Goal: Information Seeking & Learning: Learn about a topic

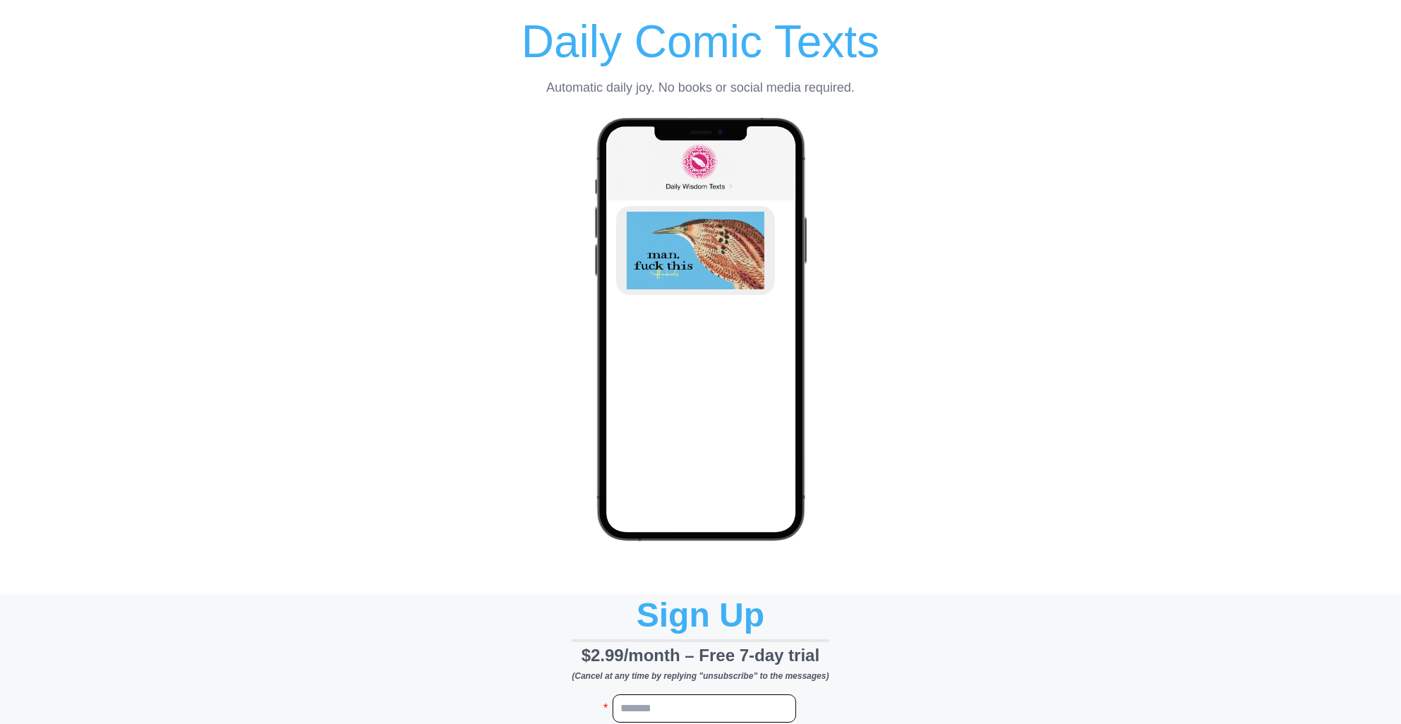
select select "**"
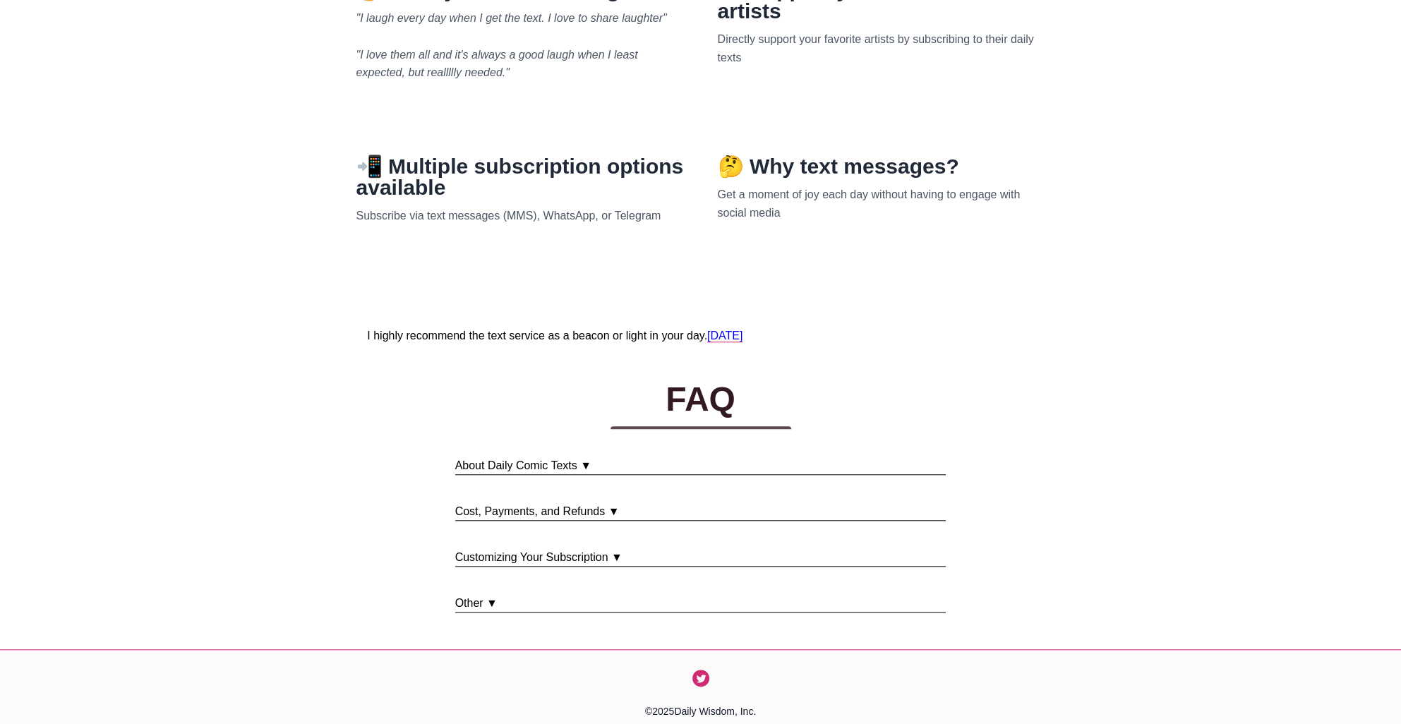
scroll to position [1687, 0]
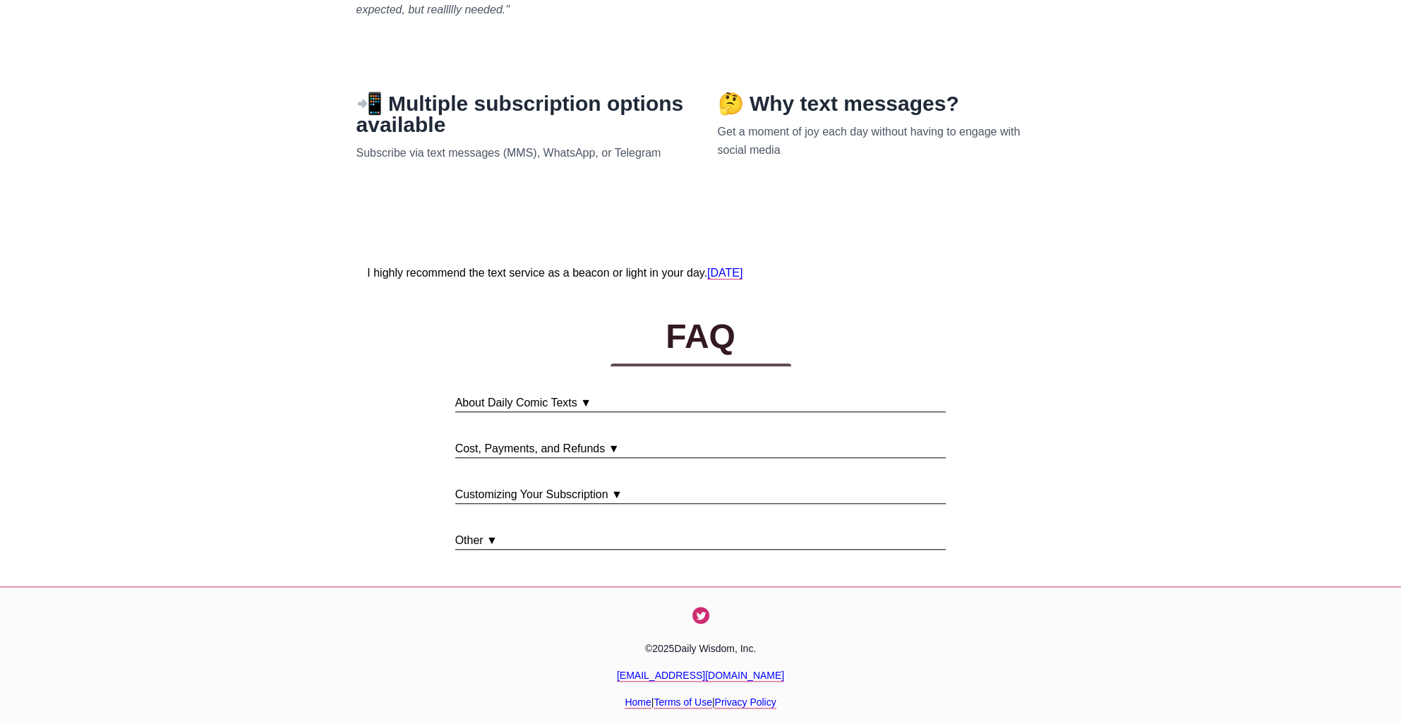
click at [593, 406] on p "About Daily Comic Texts ▼" at bounding box center [700, 404] width 491 height 18
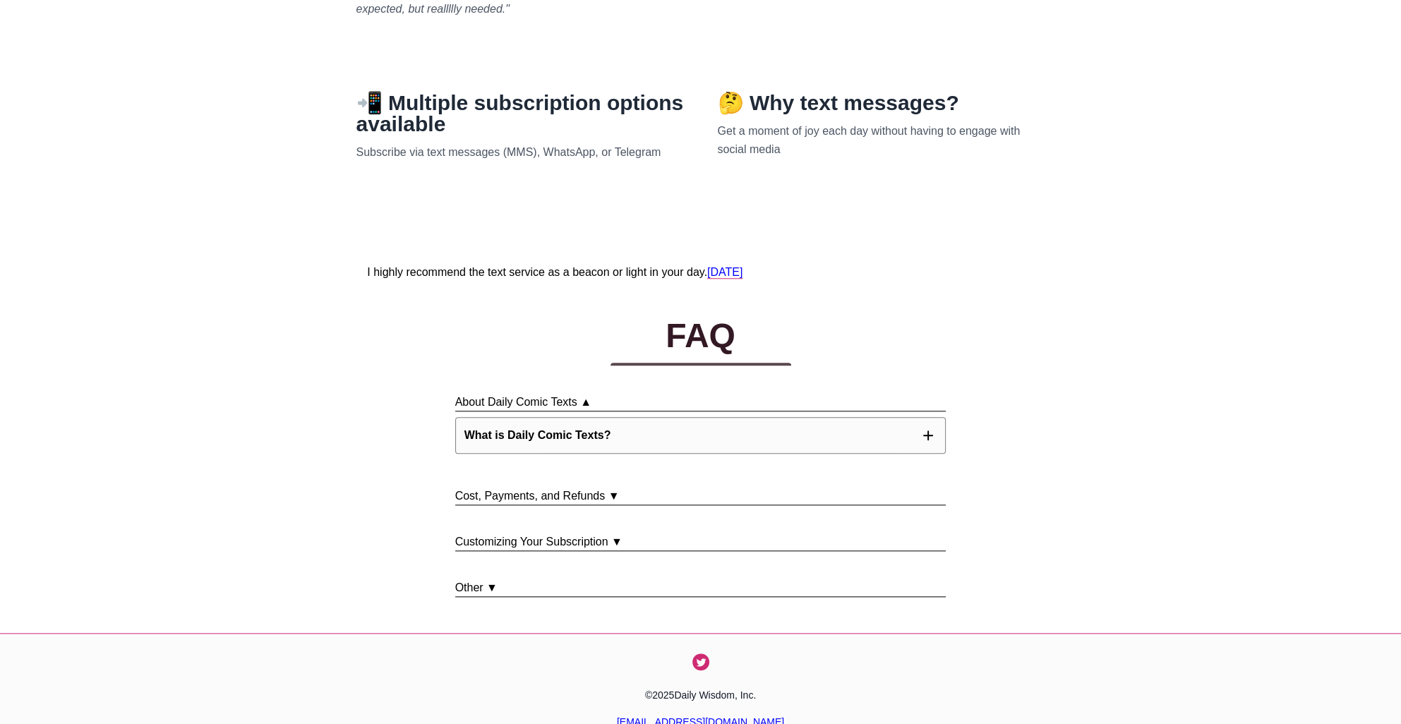
click at [924, 440] on icon "button" at bounding box center [928, 435] width 8 height 8
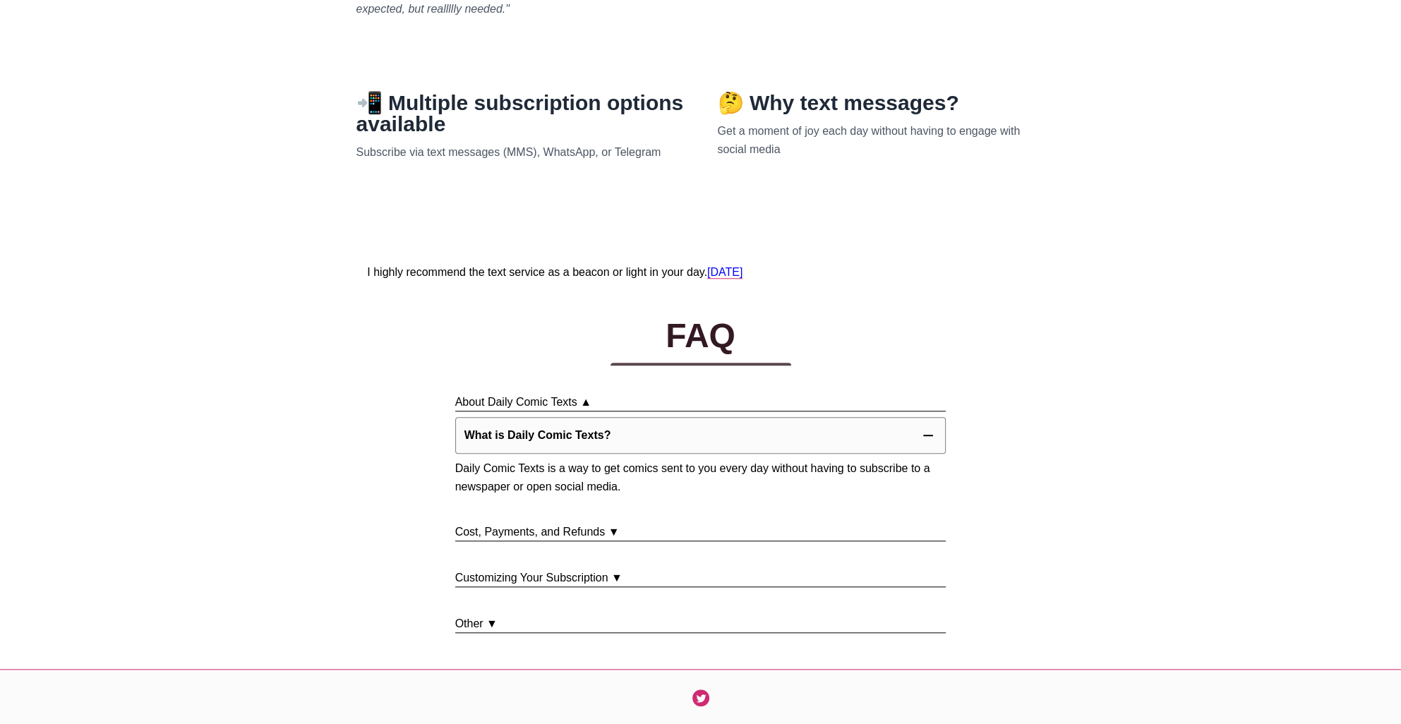
click at [620, 541] on p "Cost, Payments, and Refunds ▼" at bounding box center [700, 533] width 491 height 18
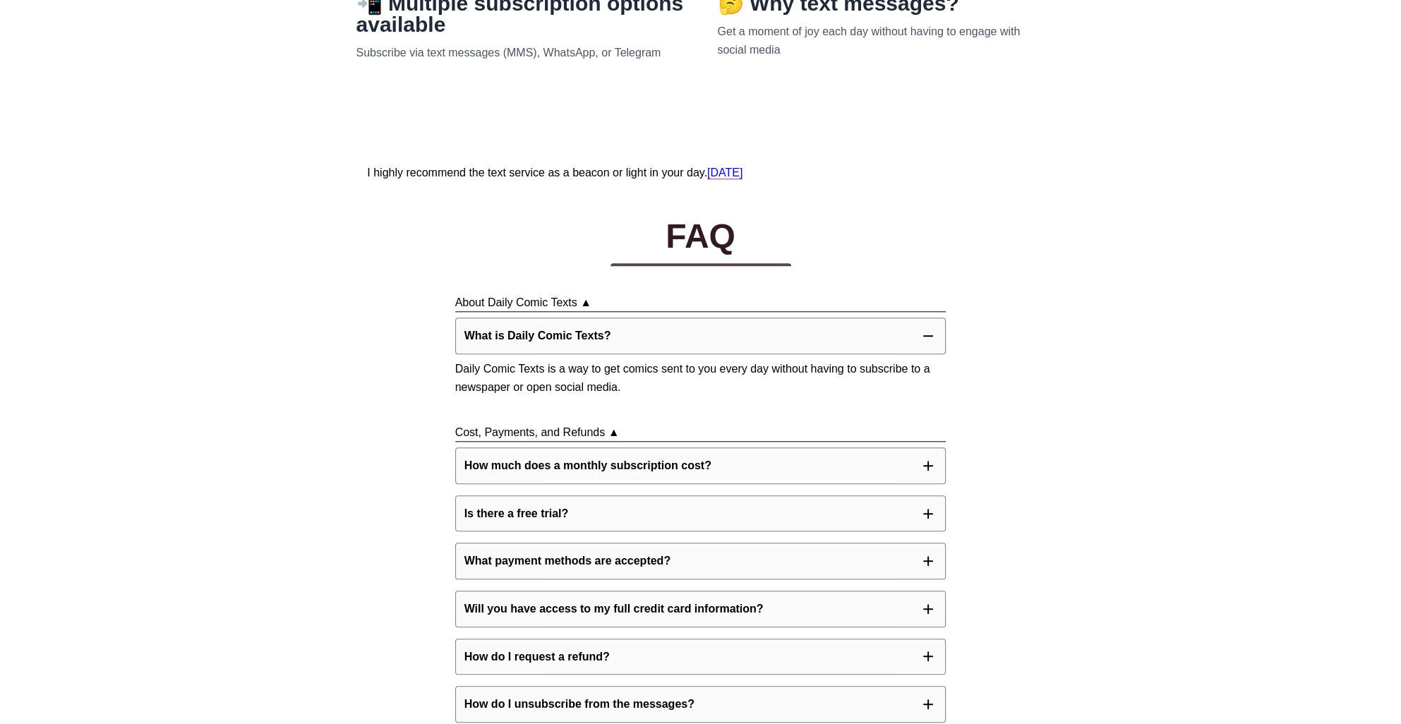
scroll to position [1828, 0]
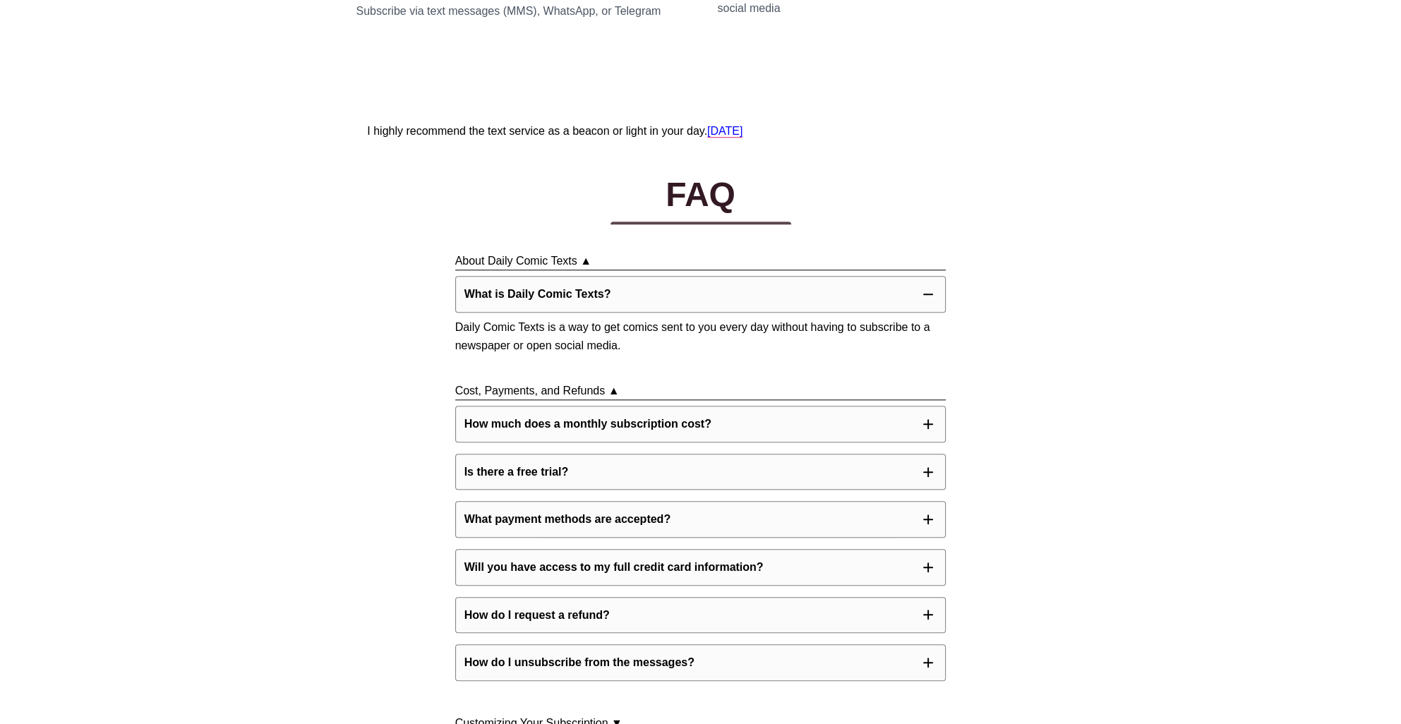
click at [718, 443] on button "How much does a monthly subscription cost?" at bounding box center [700, 424] width 491 height 37
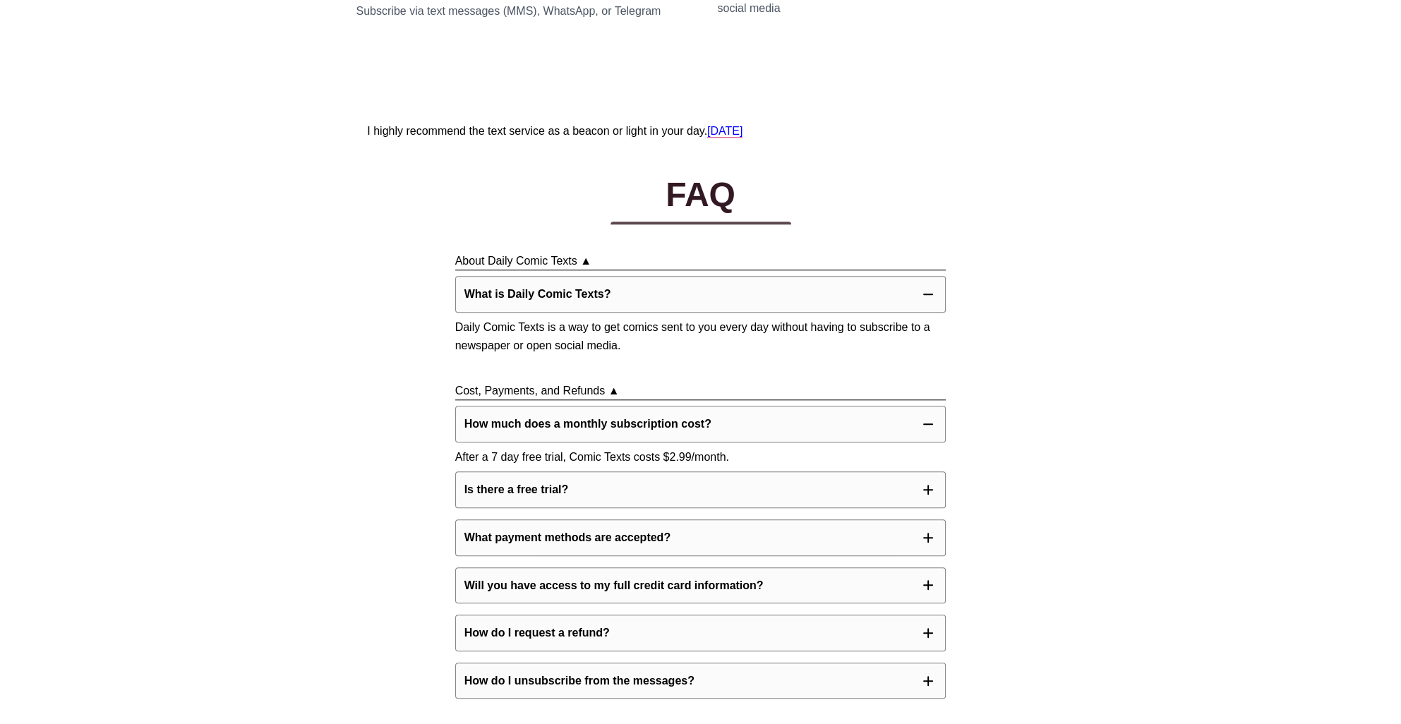
click at [909, 508] on button "Is there a free trial?" at bounding box center [700, 490] width 491 height 37
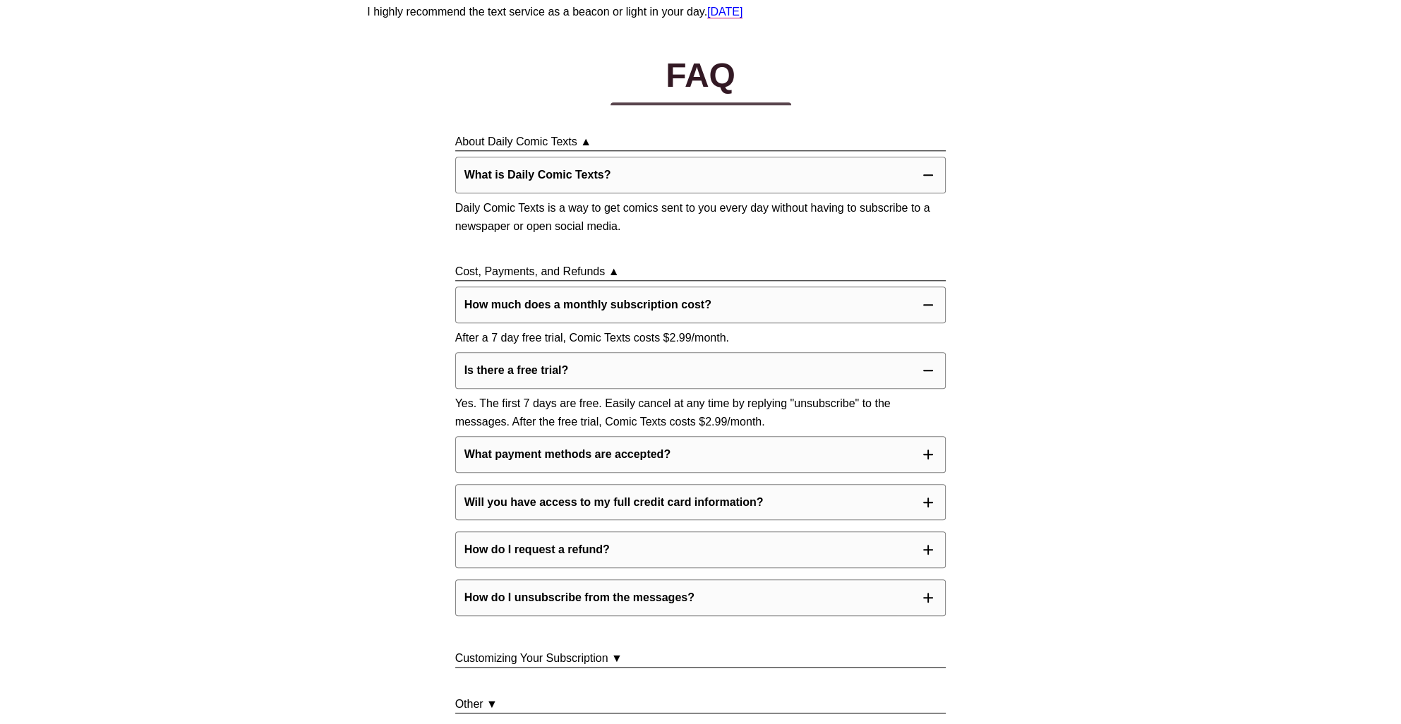
scroll to position [1969, 0]
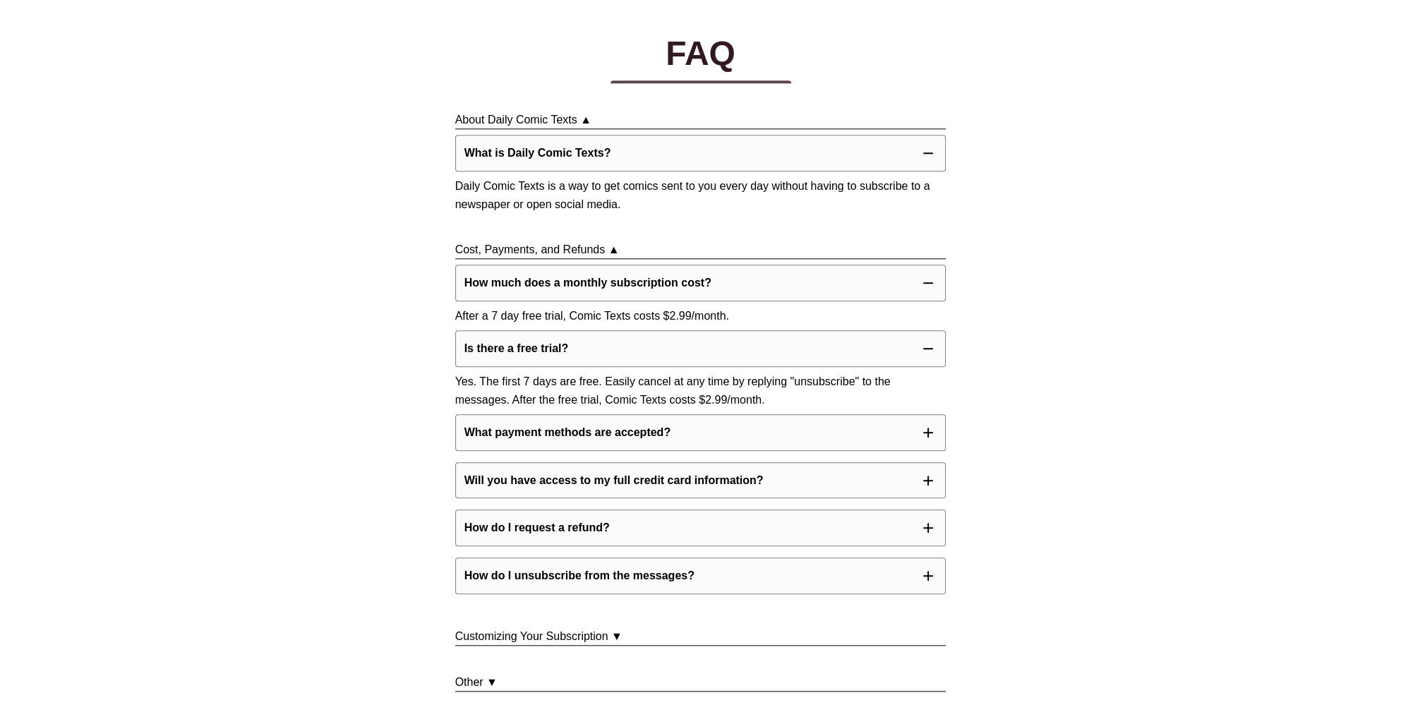
click at [786, 451] on button "What payment methods are accepted?" at bounding box center [700, 432] width 491 height 37
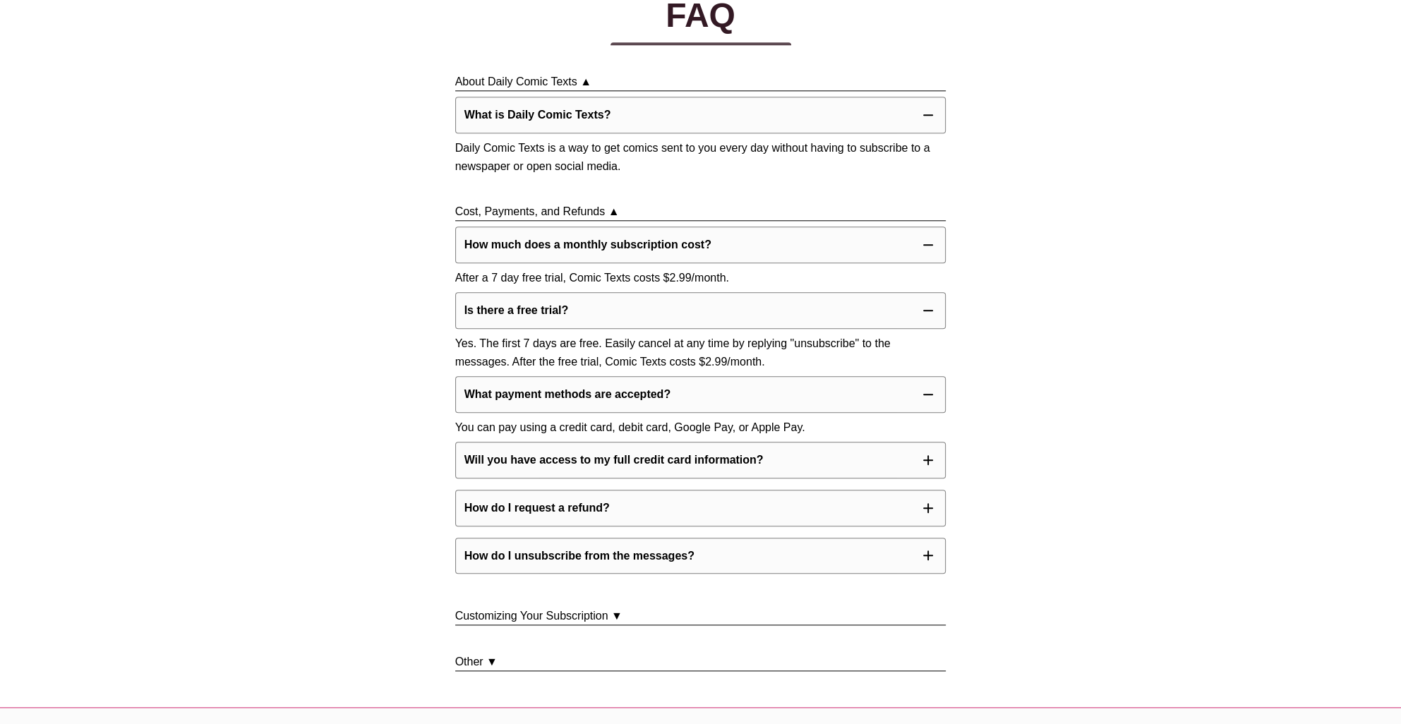
scroll to position [2040, 0]
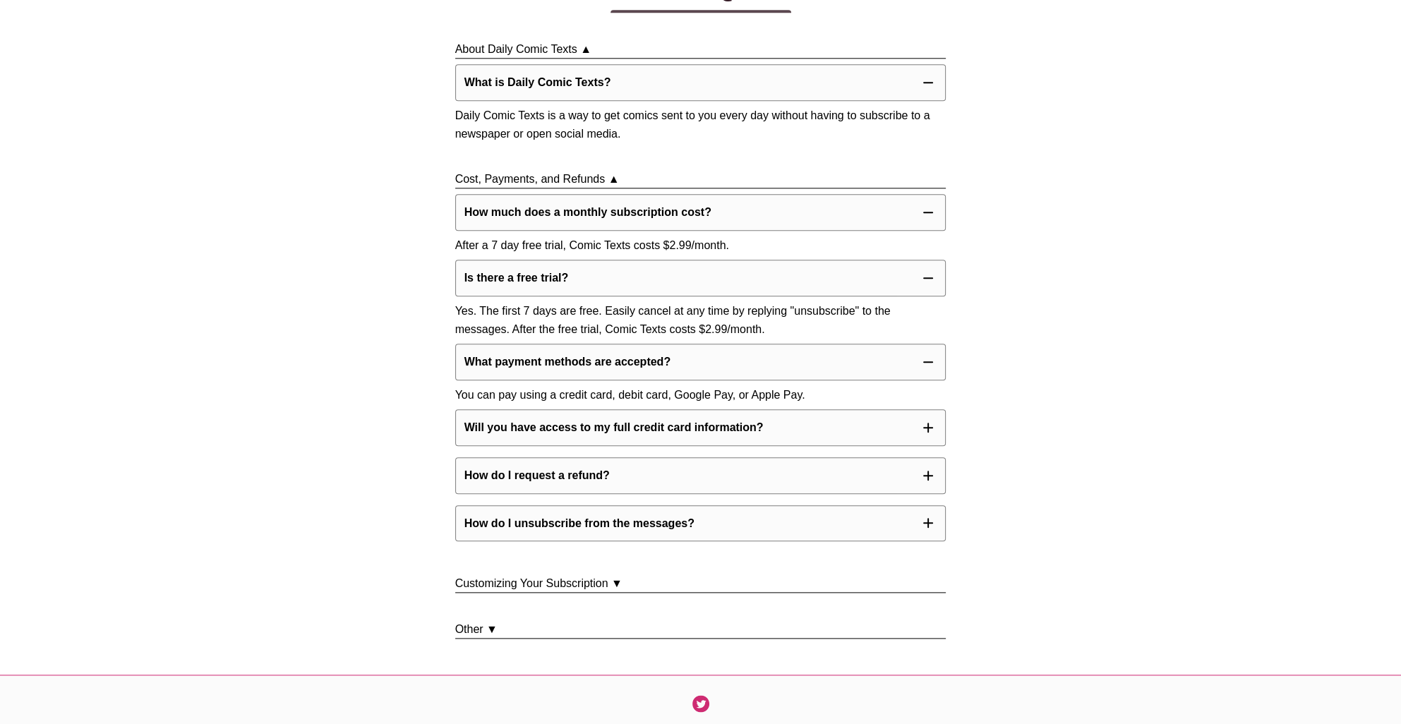
click at [833, 446] on button "Will you have access to my full credit card information?" at bounding box center [700, 427] width 491 height 37
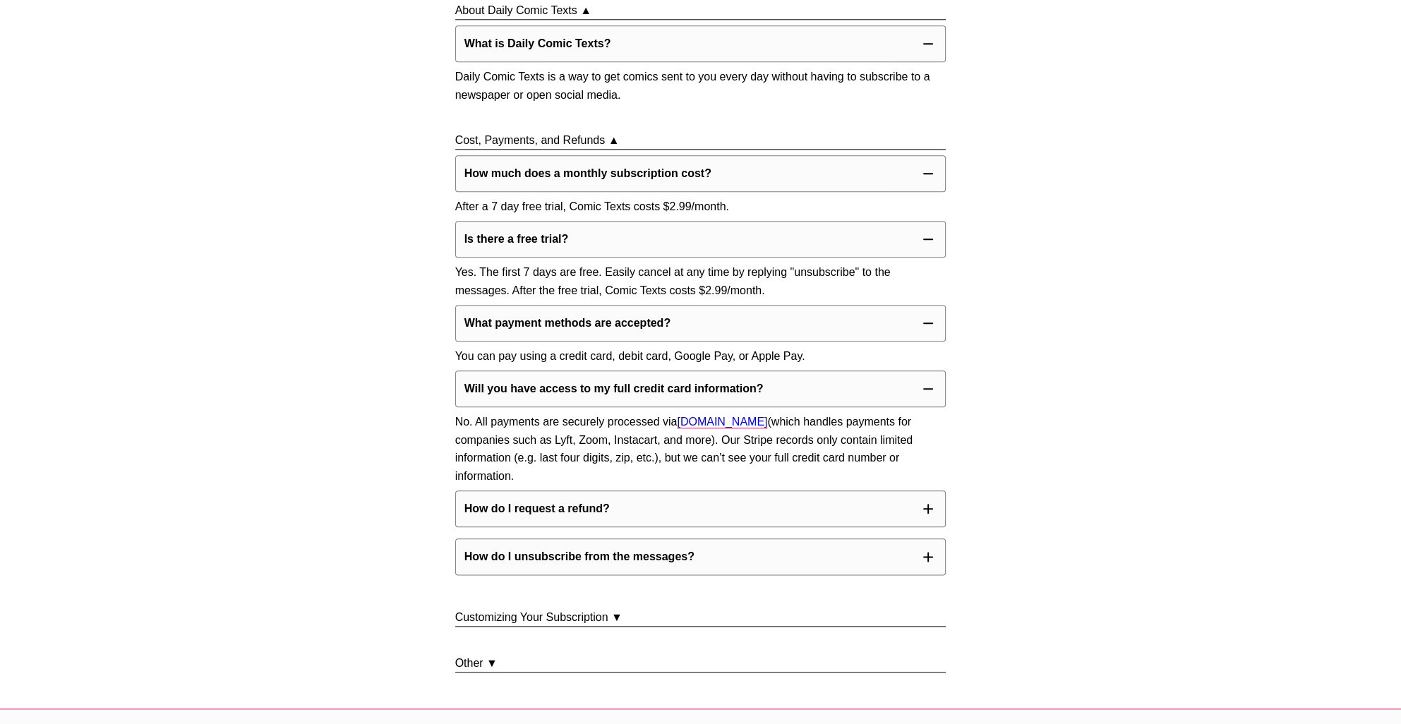
scroll to position [2111, 0]
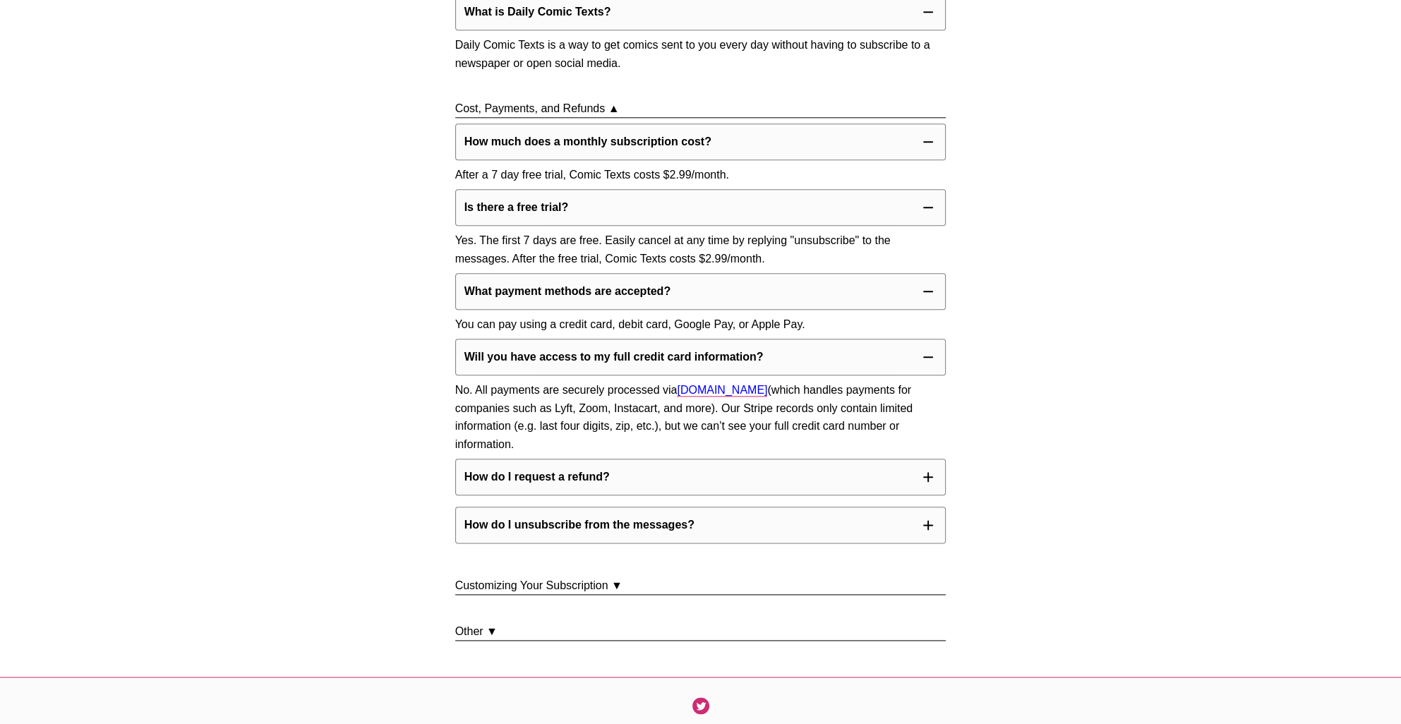
click at [906, 496] on button "How do I request a refund?" at bounding box center [700, 477] width 491 height 37
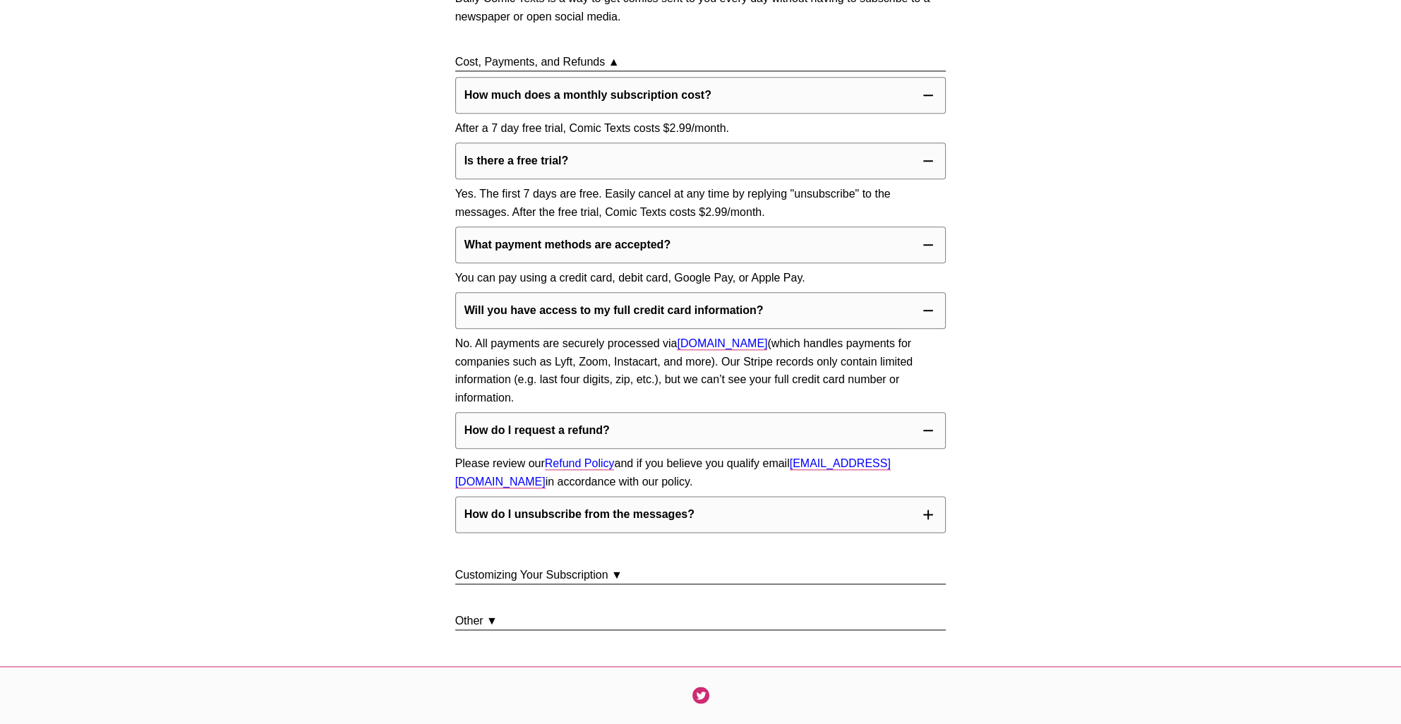
scroll to position [2181, 0]
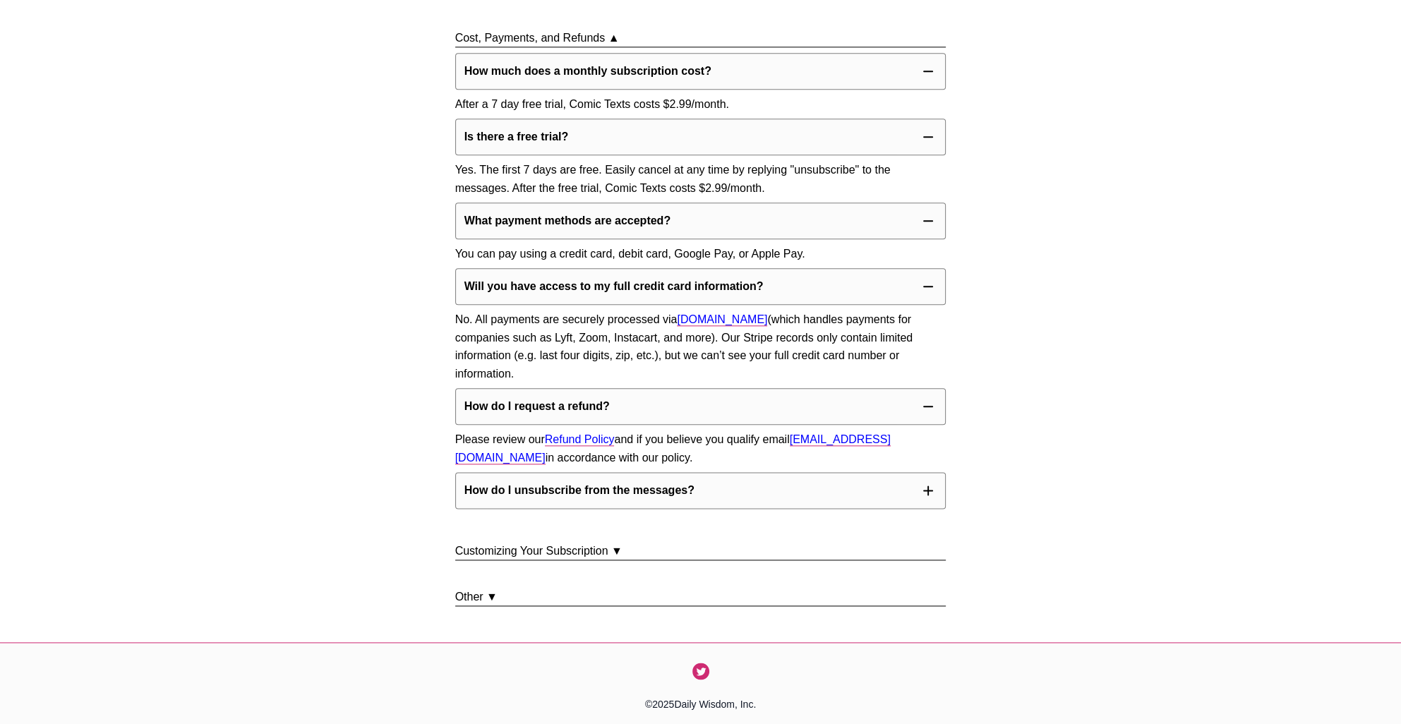
click at [892, 509] on button "How do I unsubscribe from the messages?" at bounding box center [700, 490] width 491 height 37
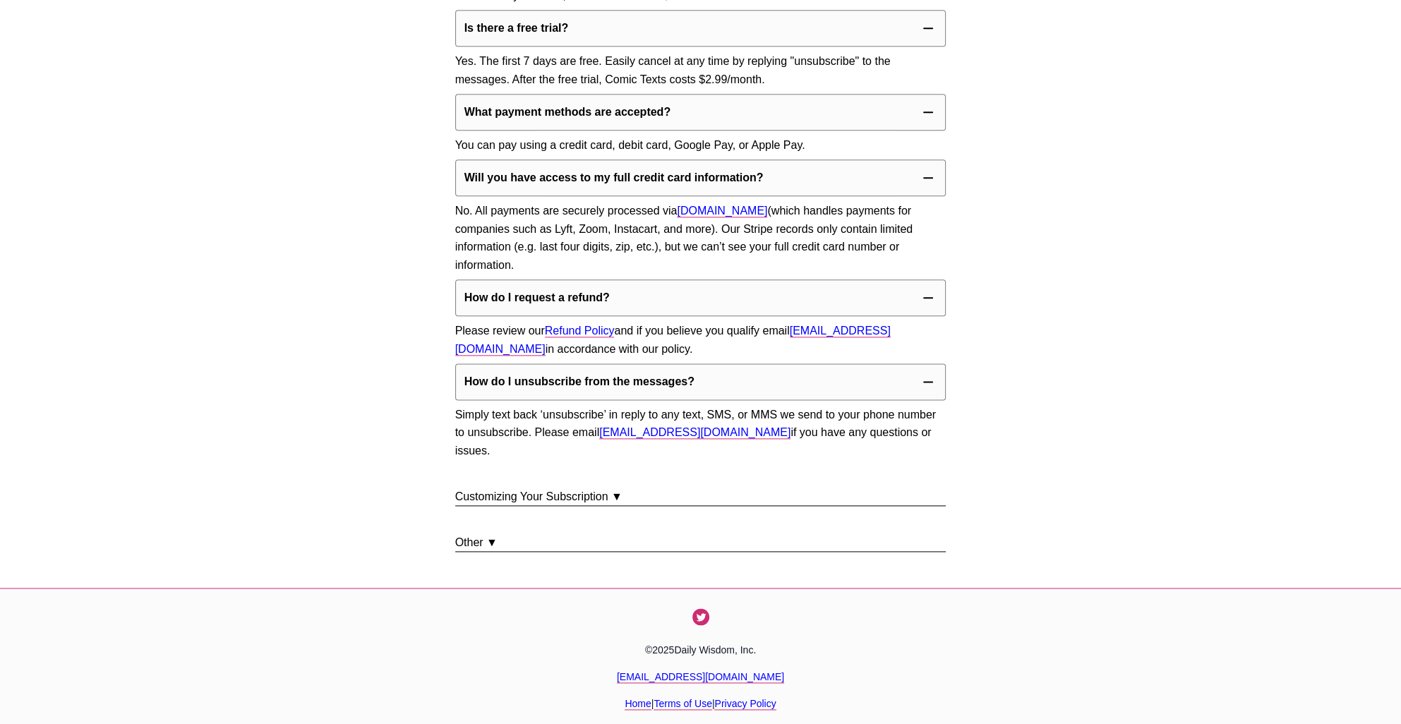
scroll to position [2308, 0]
click at [599, 494] on p "Customizing Your Subscription ▼" at bounding box center [700, 496] width 491 height 18
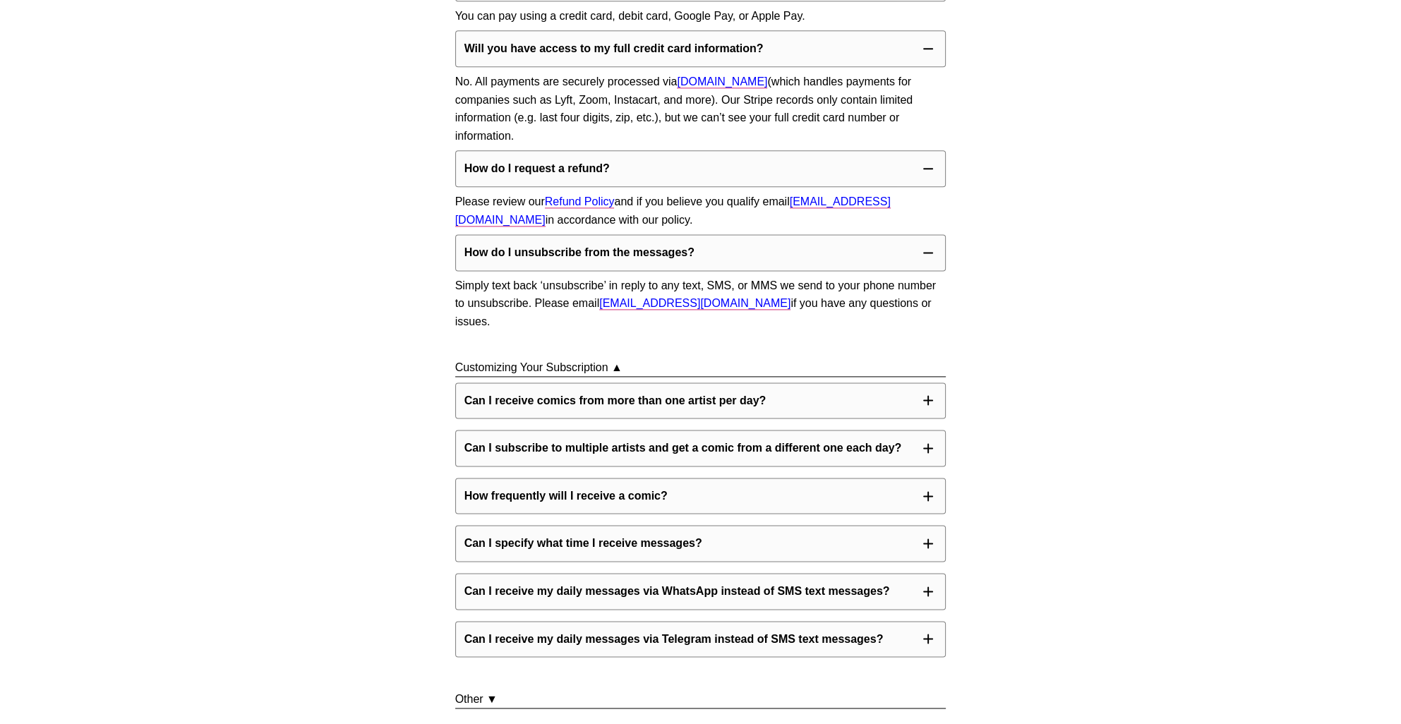
scroll to position [2449, 0]
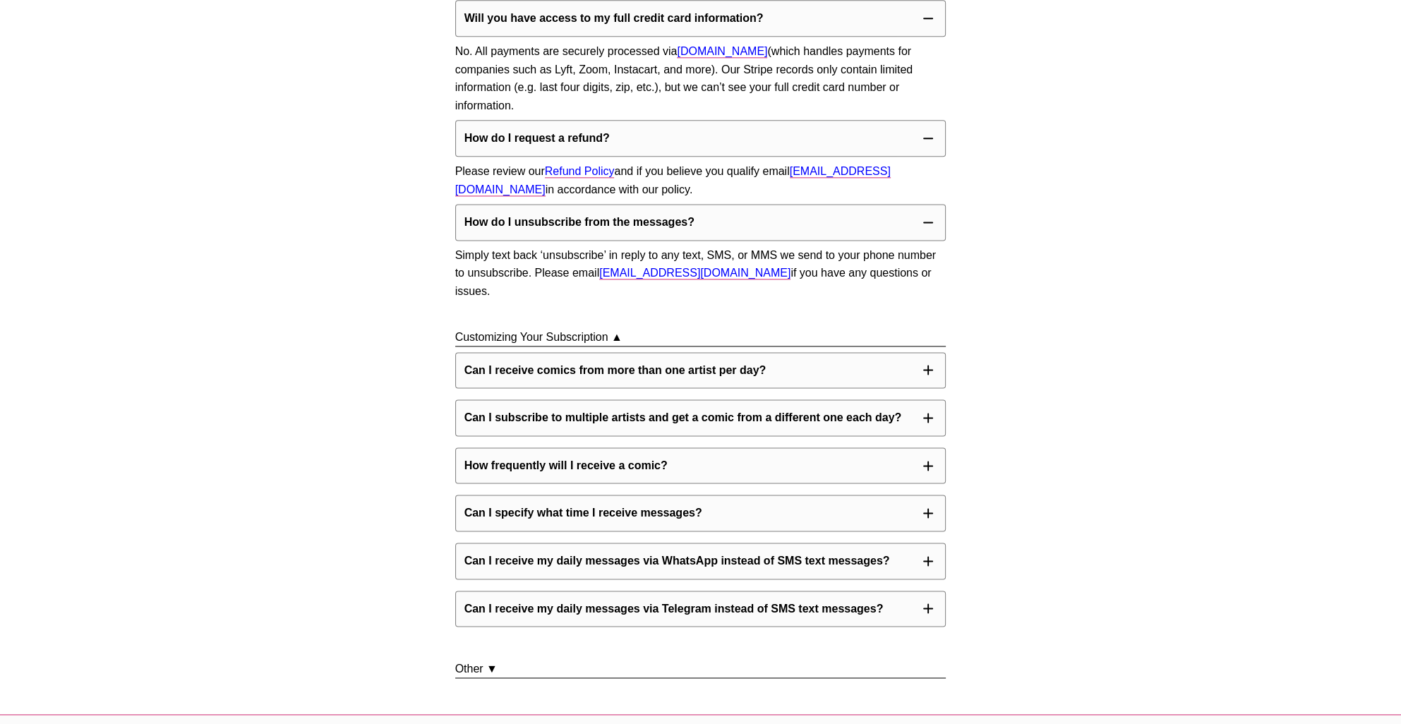
click at [860, 389] on button "Can I receive comics from more than one artist per day?" at bounding box center [700, 370] width 491 height 37
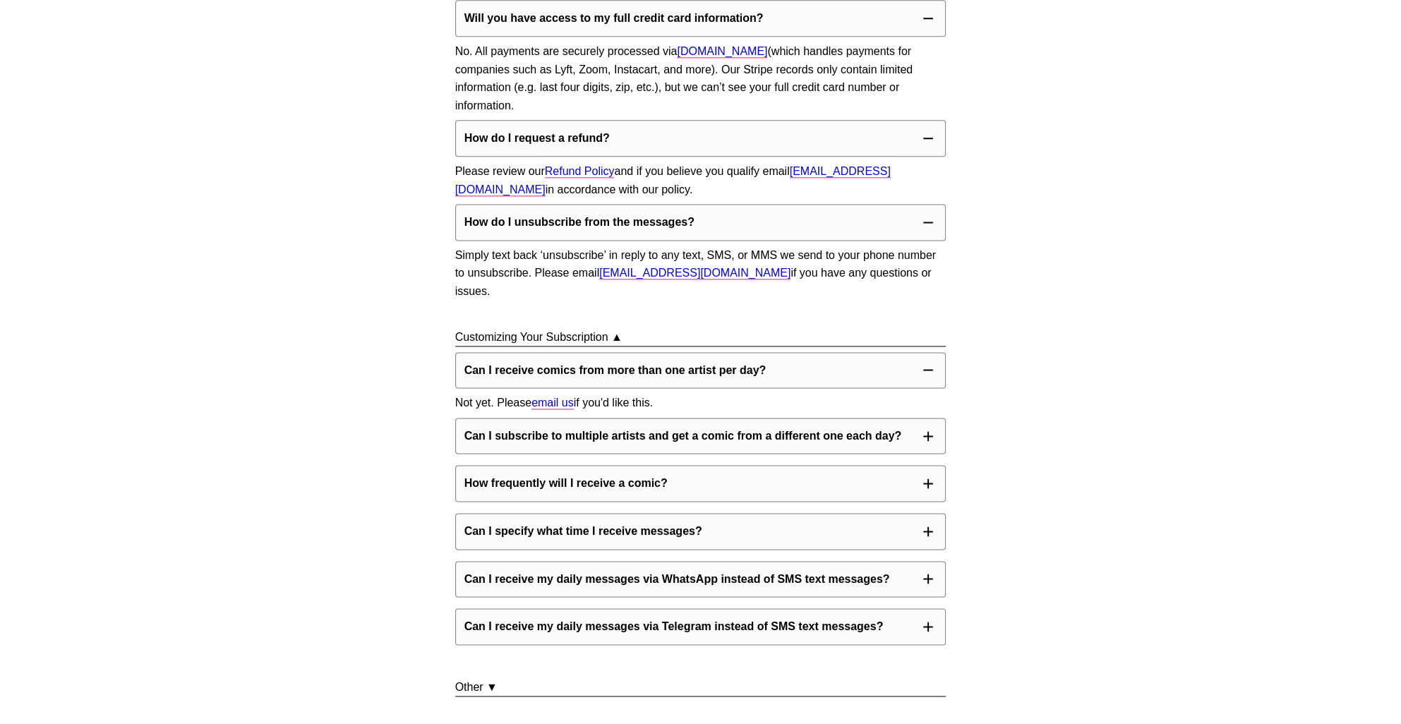
click at [887, 445] on p "Can I subscribe to multiple artists and get a comic from a different one each d…" at bounding box center [683, 436] width 438 height 18
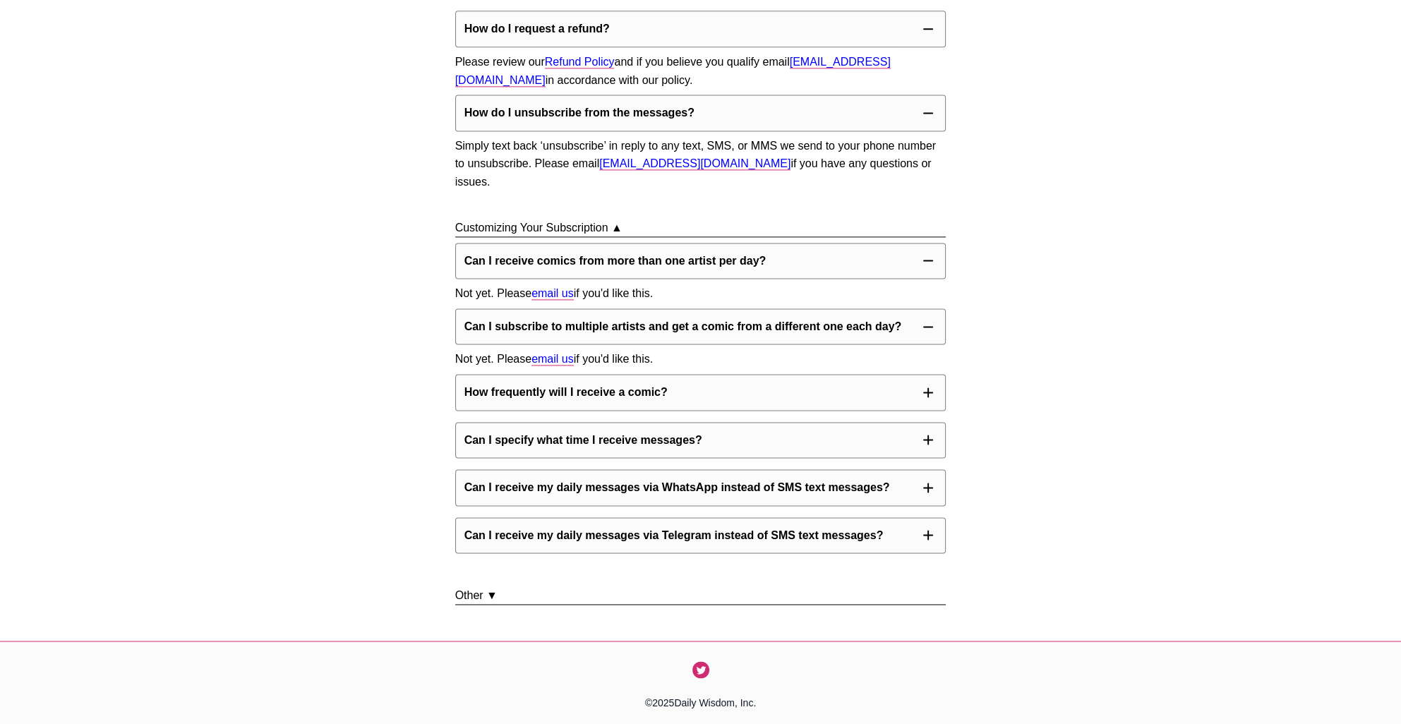
scroll to position [2591, 0]
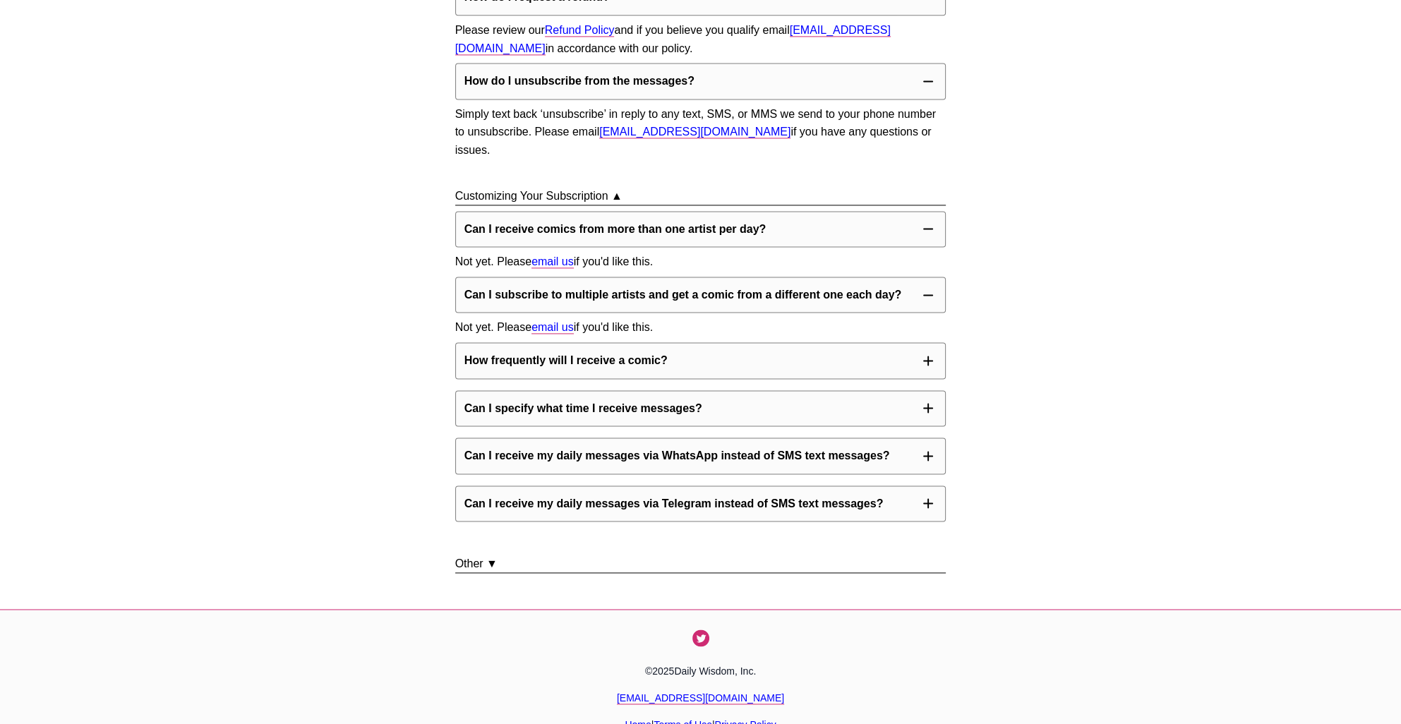
click at [835, 379] on button "How frequently will I receive a comic?" at bounding box center [700, 360] width 491 height 37
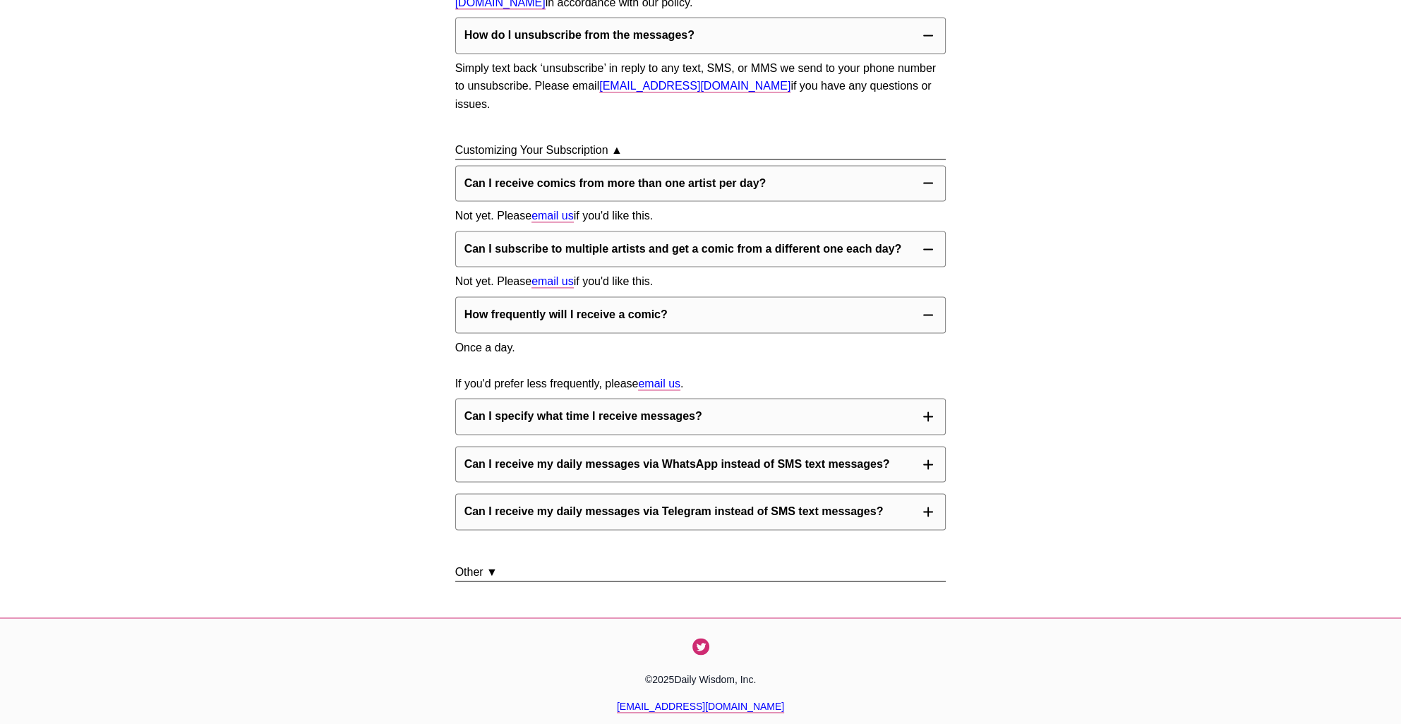
scroll to position [2661, 0]
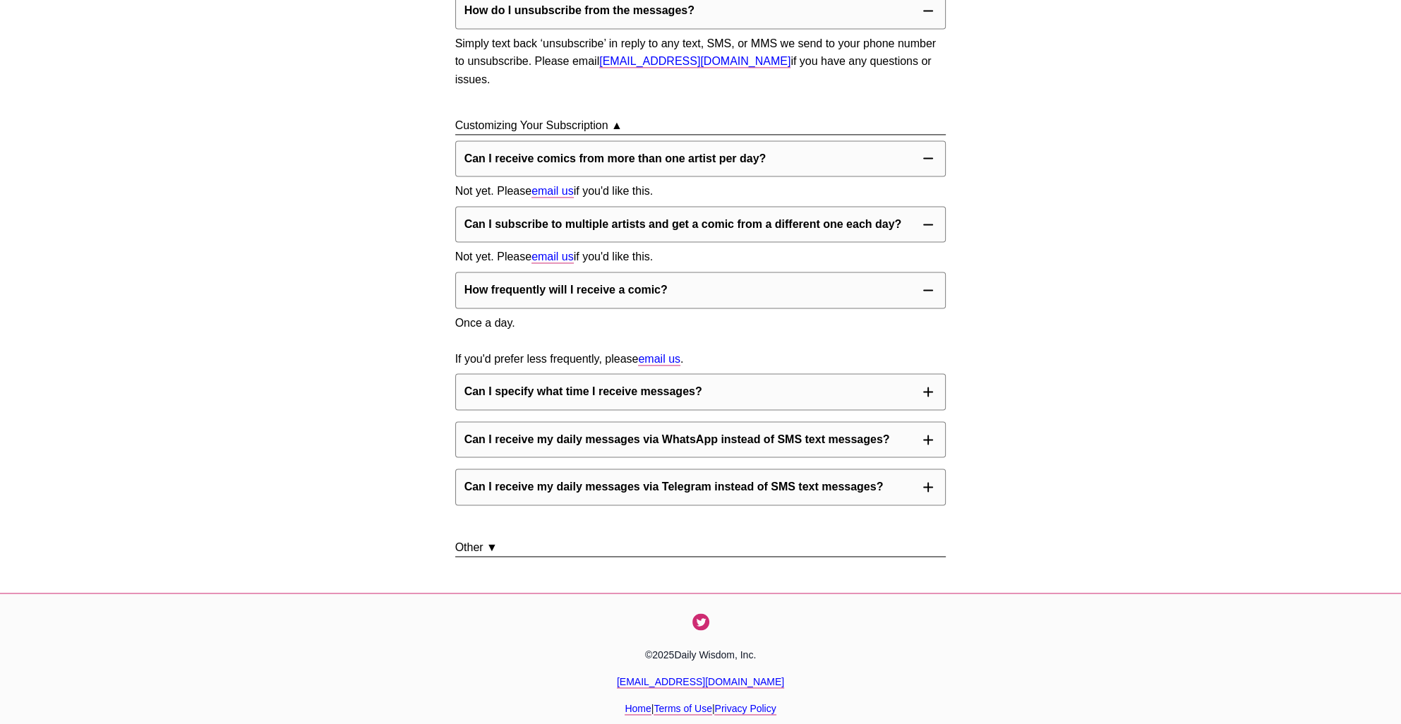
click at [850, 410] on button "Can I specify what time I receive messages?" at bounding box center [700, 391] width 491 height 37
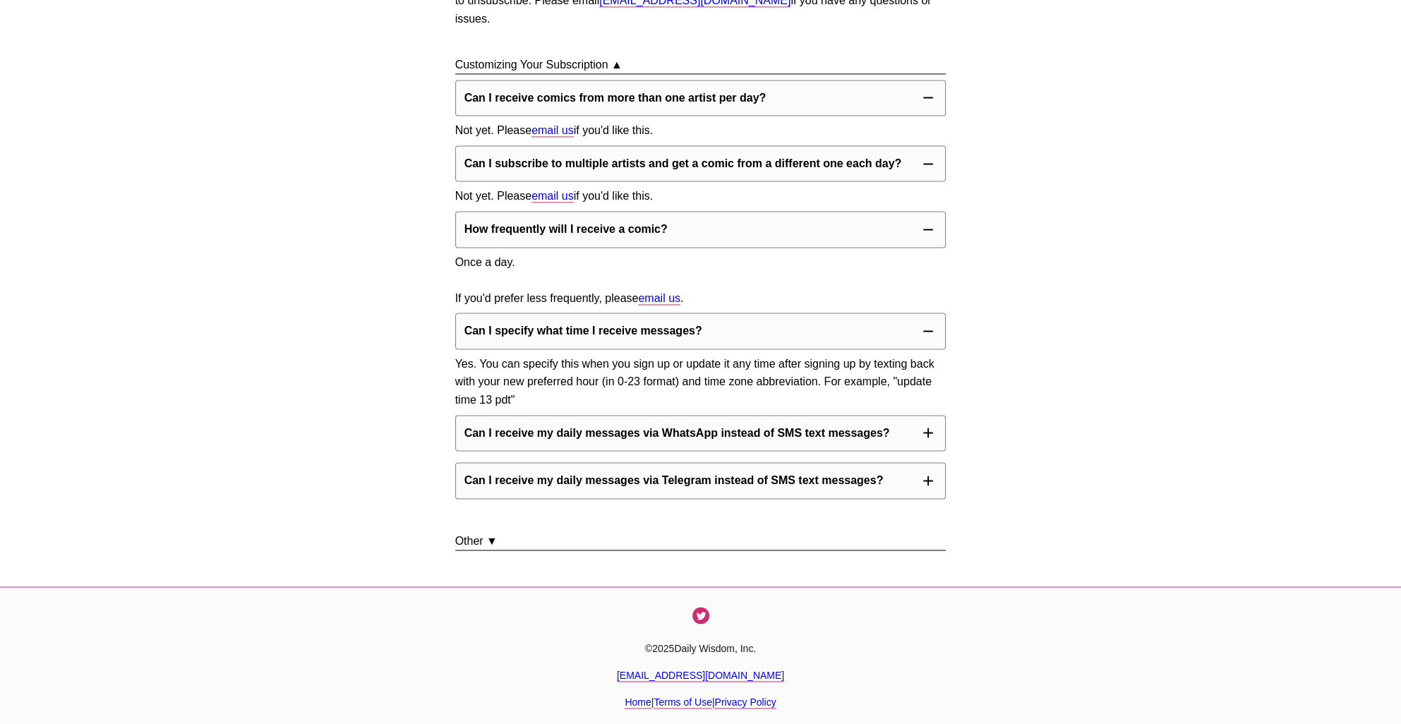
scroll to position [2792, 0]
click at [847, 440] on p "Can I receive my daily messages via WhatsApp instead of SMS text messages?" at bounding box center [677, 433] width 426 height 18
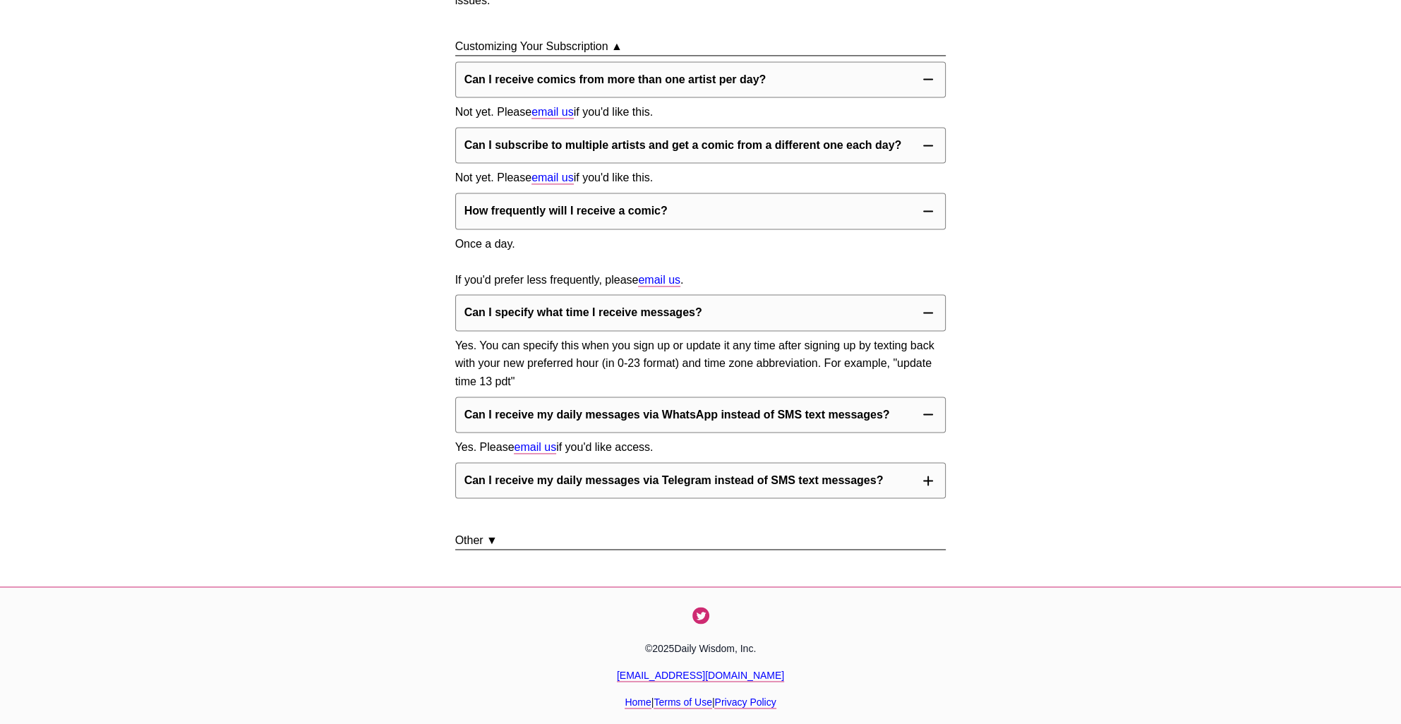
scroll to position [2810, 0]
click at [880, 483] on button "Can I receive my daily messages via Telegram instead of SMS text messages?" at bounding box center [700, 480] width 491 height 37
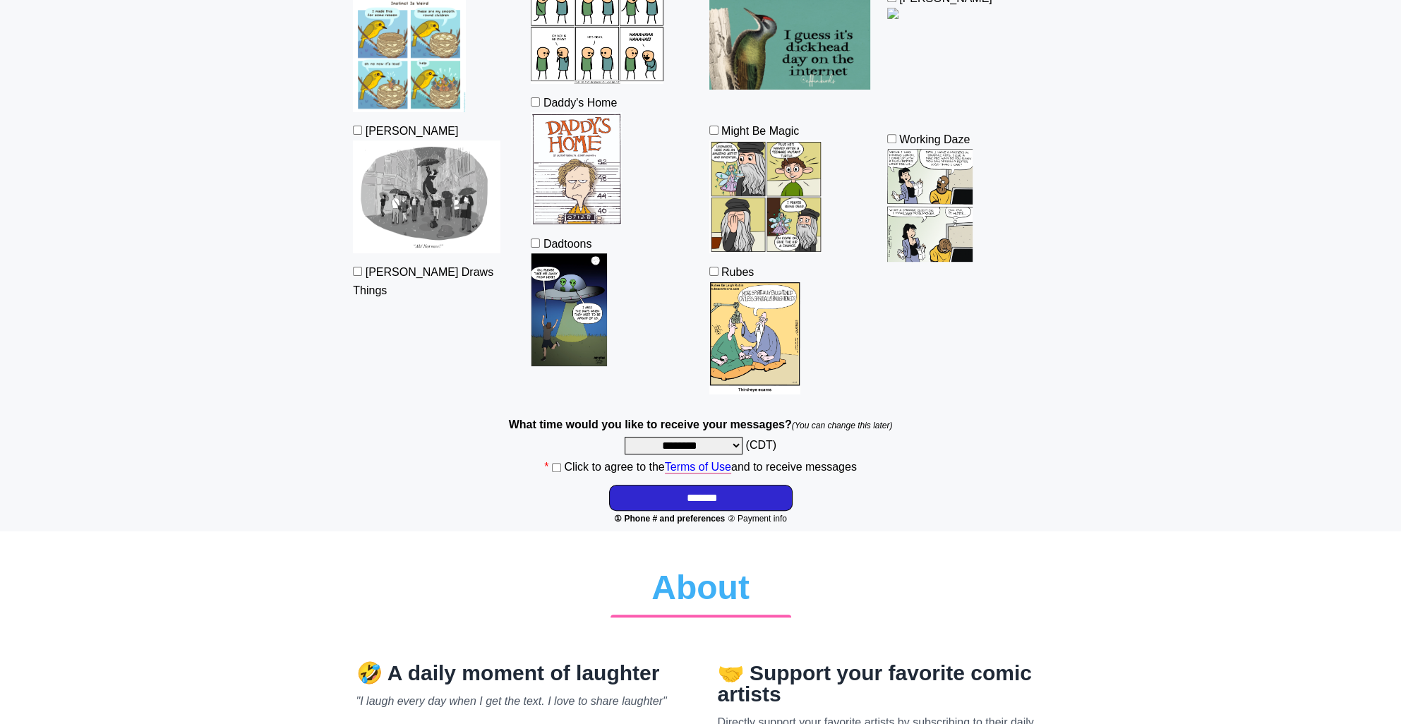
scroll to position [870, 0]
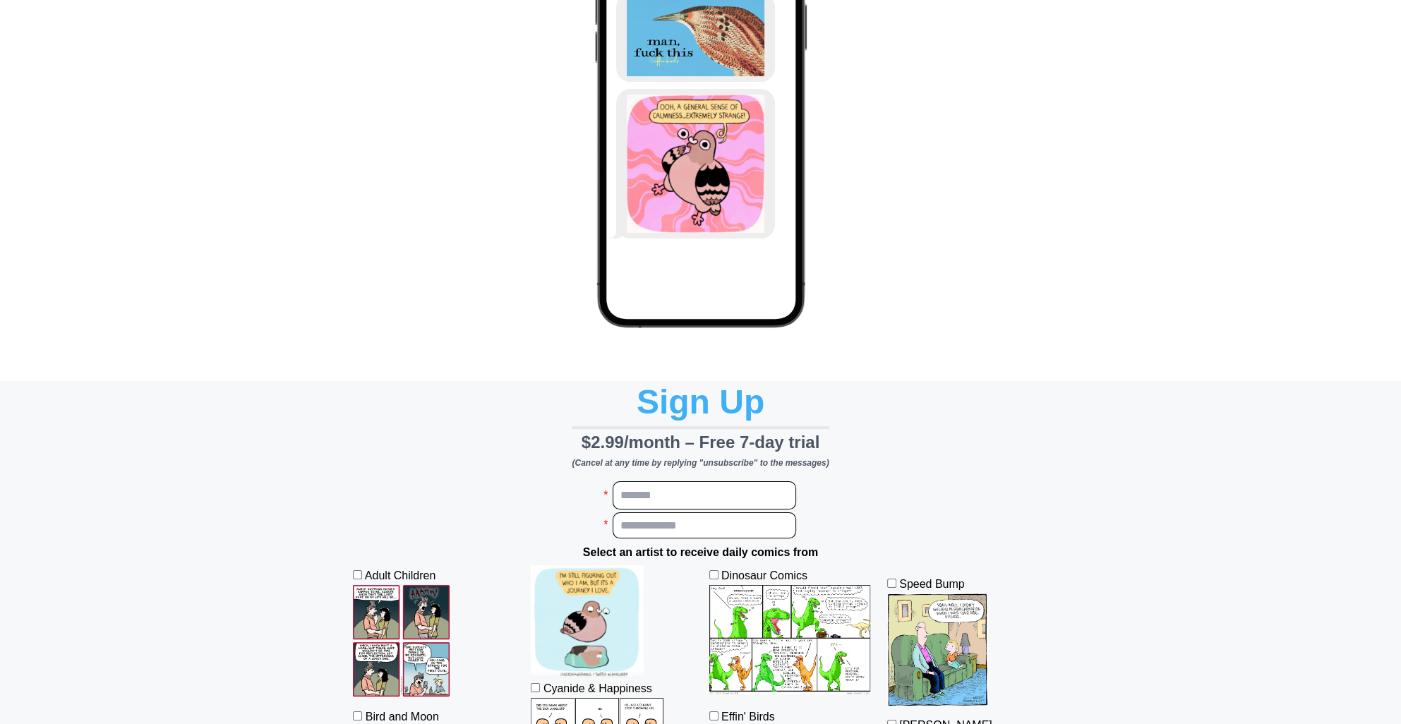
scroll to position [0, 0]
